Goal: Find contact information: Find contact information

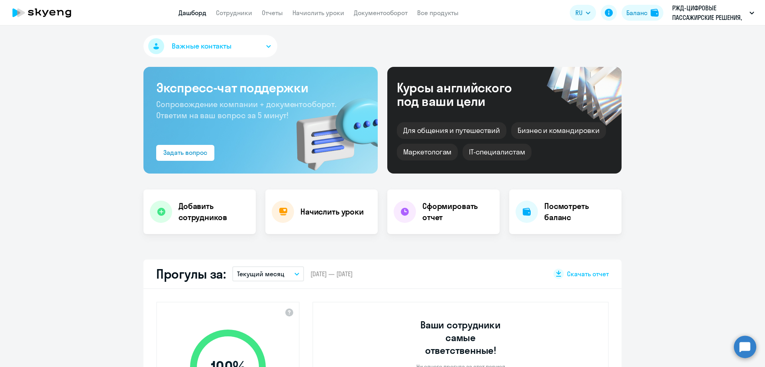
select select "30"
click at [236, 14] on link "Сотрудники" at bounding box center [234, 13] width 36 height 8
select select "30"
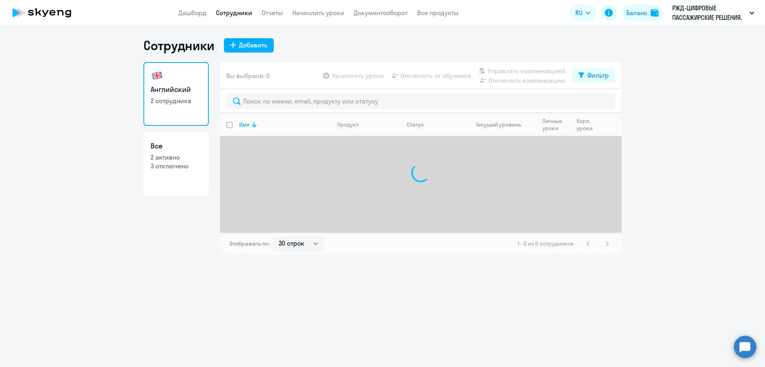
select select "30"
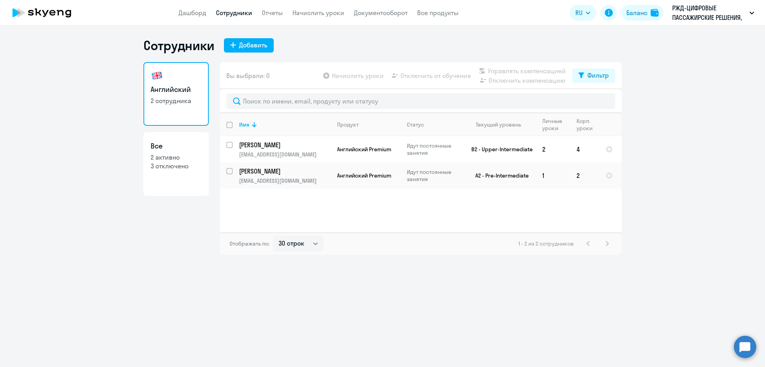
click at [466, 275] on div "Сотрудники Добавить Английский 2 сотрудника Все 2 активно 3 отключено Вы выбрал…" at bounding box center [382, 196] width 765 height 342
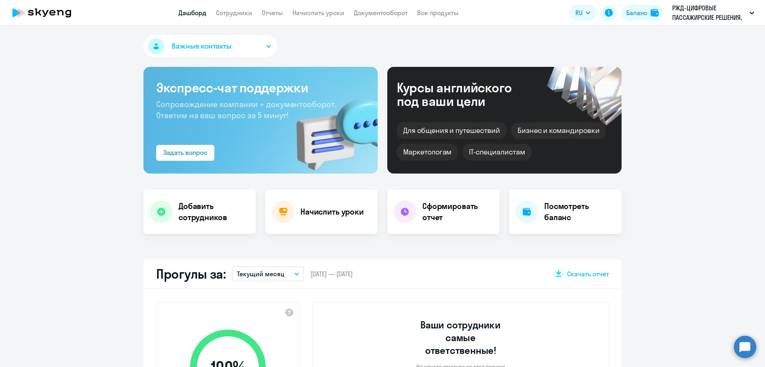
click at [230, 20] on app-header "Дашборд Сотрудники Отчеты Начислить уроки Документооборот Все продукты Дашборд …" at bounding box center [382, 12] width 765 height 25
click at [233, 12] on link "Сотрудники" at bounding box center [234, 13] width 36 height 8
select select "30"
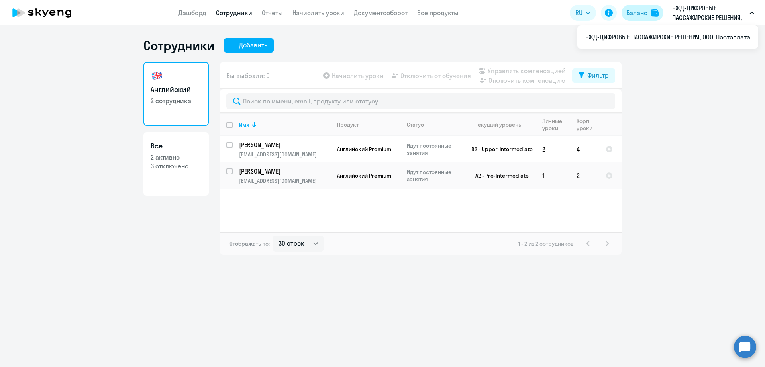
click at [659, 11] on div at bounding box center [656, 13] width 10 height 8
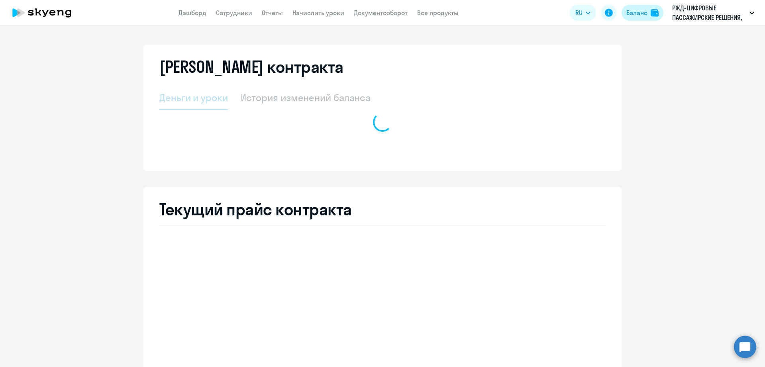
select select "english_adult_not_native_speaker_premium"
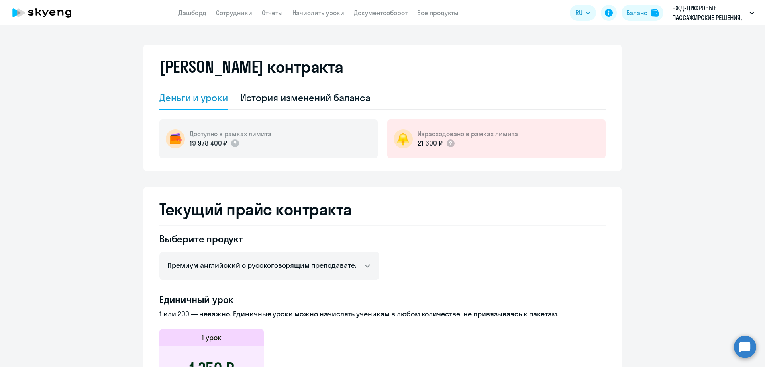
click at [238, 17] on app-menu-item-link "Сотрудники" at bounding box center [234, 13] width 36 height 10
click at [239, 10] on link "Сотрудники" at bounding box center [234, 13] width 36 height 8
select select "30"
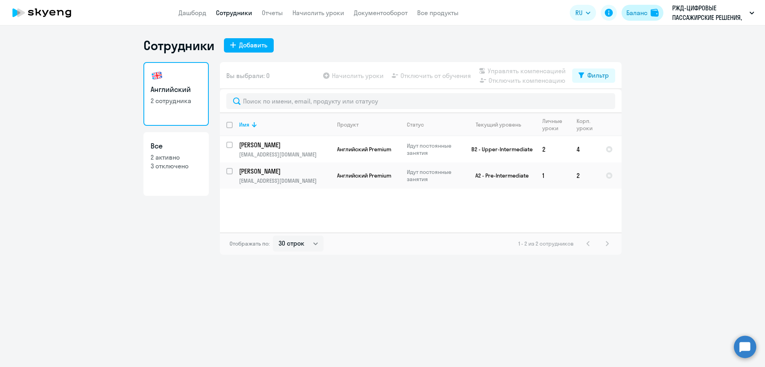
click at [627, 18] on button "Баланс" at bounding box center [643, 13] width 42 height 16
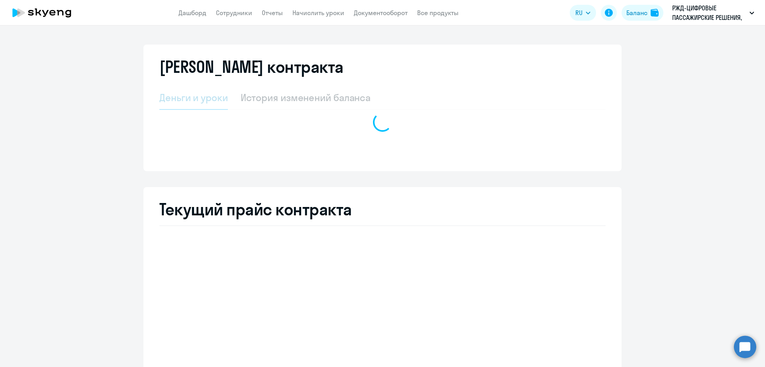
select select "english_adult_not_native_speaker_premium"
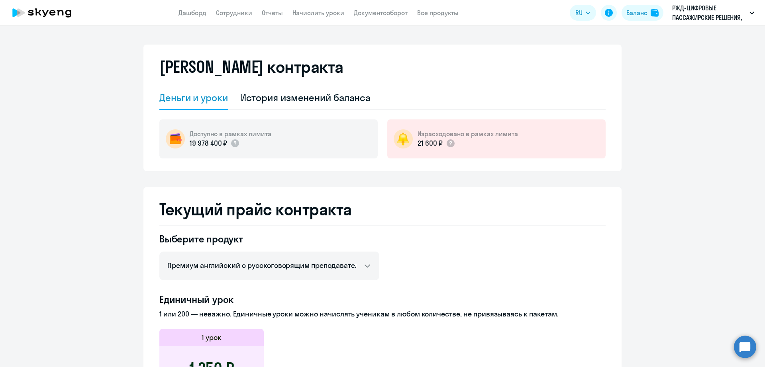
click at [366, 8] on app-menu-item-link "Документооборот" at bounding box center [381, 13] width 54 height 10
click at [373, 10] on link "Документооборот" at bounding box center [381, 13] width 54 height 8
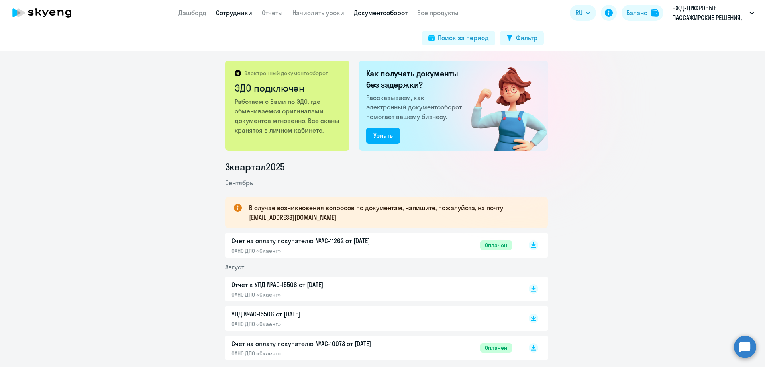
click at [229, 16] on link "Сотрудники" at bounding box center [234, 13] width 36 height 8
select select "30"
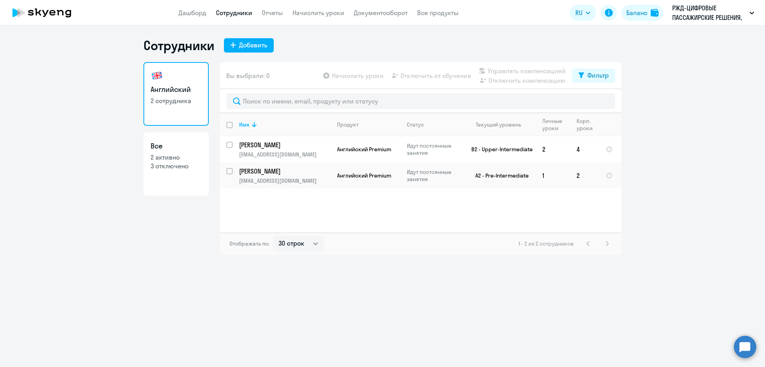
click at [190, 154] on p "2 активно" at bounding box center [176, 157] width 51 height 9
select select "30"
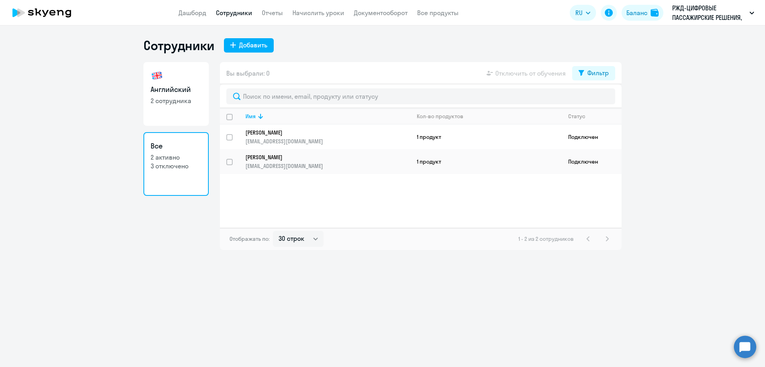
drag, startPoint x: 602, startPoint y: 69, endPoint x: 604, endPoint y: 81, distance: 12.4
click at [600, 69] on div "Фильтр" at bounding box center [598, 73] width 22 height 10
click at [605, 102] on span at bounding box center [602, 99] width 14 height 8
click at [595, 99] on input "checkbox" at bounding box center [595, 99] width 0 height 0
checkbox input "true"
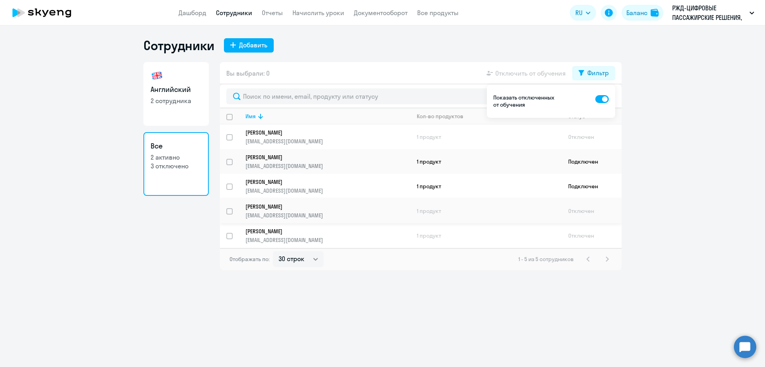
click at [441, 217] on td "1 продукт" at bounding box center [485, 211] width 151 height 25
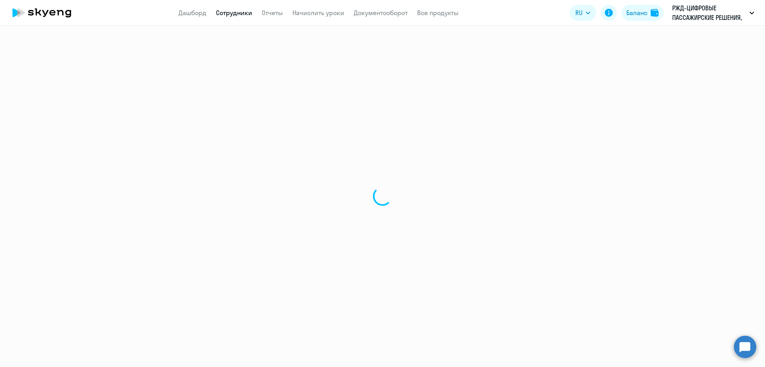
select select "english"
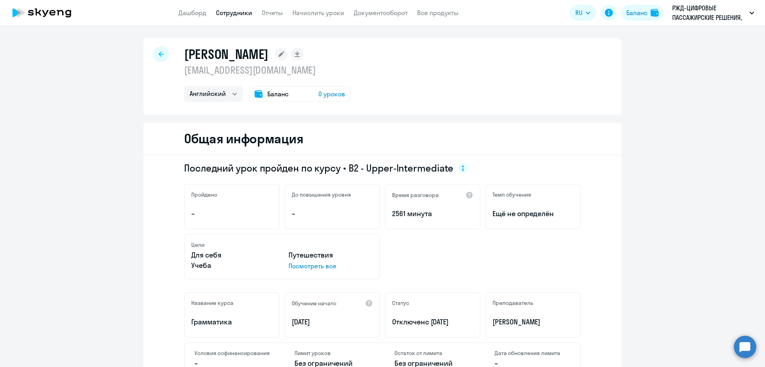
click at [251, 71] on p "kapkina@gmail.com" at bounding box center [267, 70] width 167 height 13
copy p "kapkina@gmail.com"
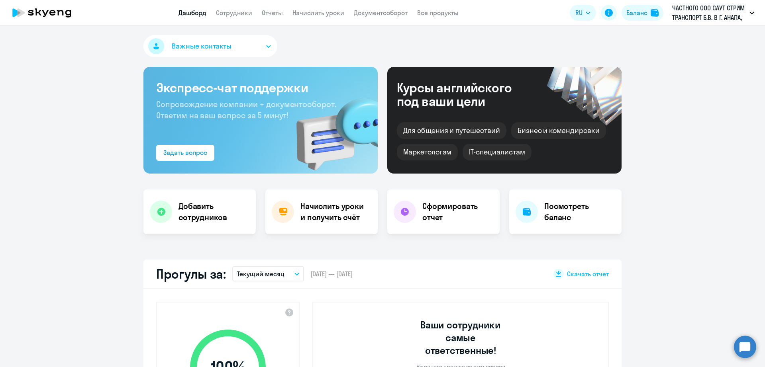
select select "30"
drag, startPoint x: 228, startPoint y: 0, endPoint x: 239, endPoint y: 11, distance: 15.2
click at [229, 0] on app-header "Дашборд Сотрудники Отчеты Начислить уроки Документооборот Все продукты Дашборд …" at bounding box center [382, 12] width 765 height 25
click at [240, 12] on link "Сотрудники" at bounding box center [234, 13] width 36 height 8
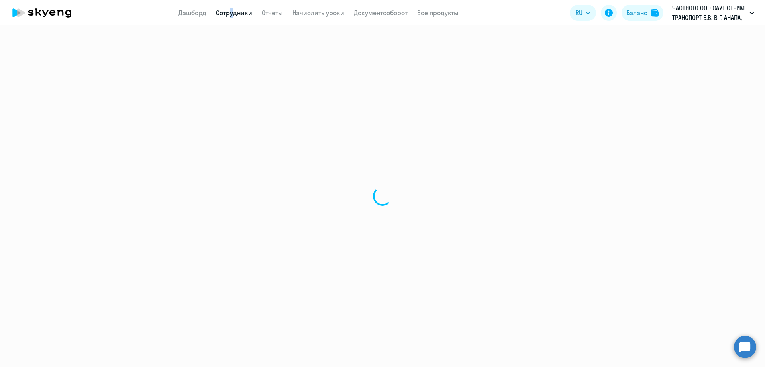
select select "30"
